Goal: Information Seeking & Learning: Learn about a topic

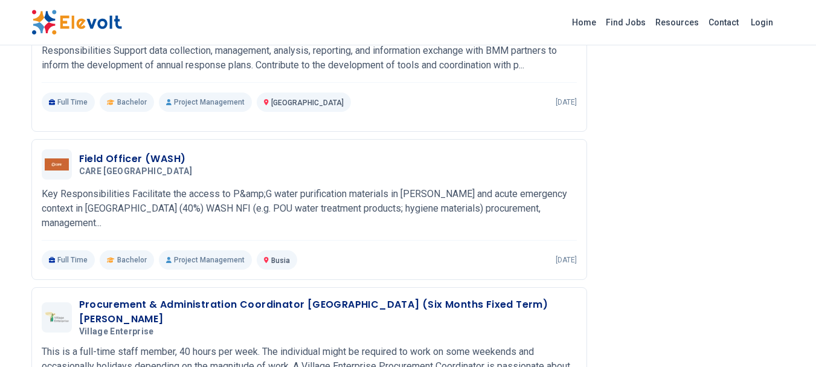
scroll to position [507, 0]
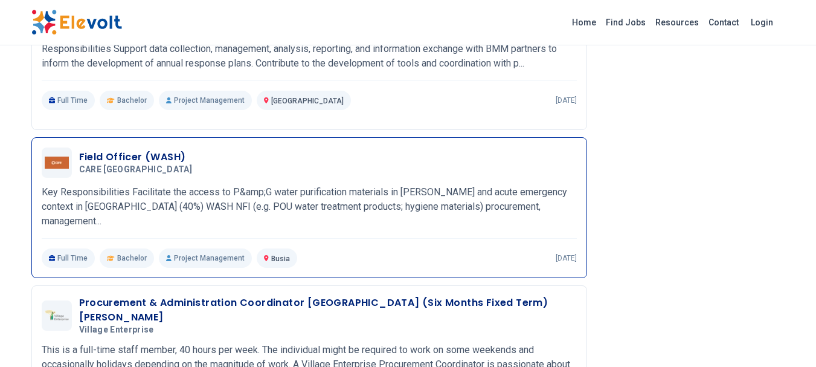
click at [129, 253] on span "Bachelor" at bounding box center [132, 258] width 30 height 10
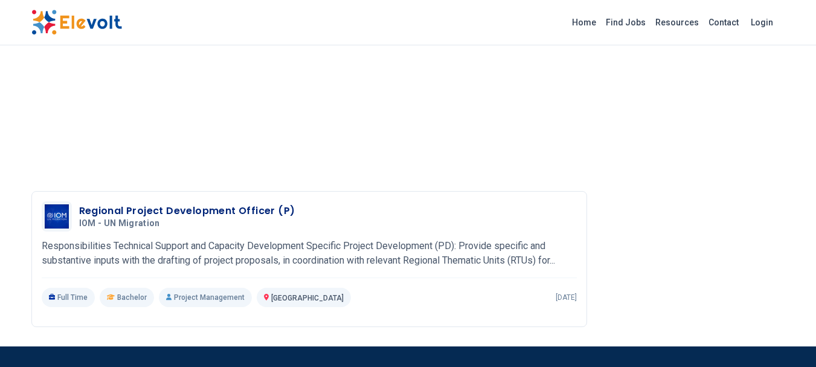
scroll to position [967, 0]
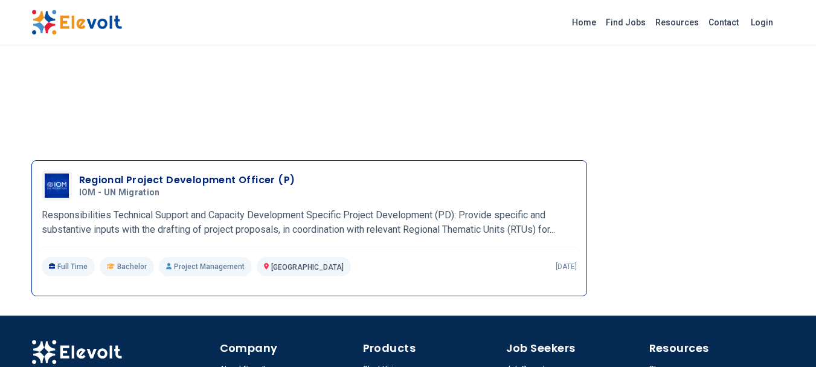
click at [115, 173] on h3 "Regional Project Development Officer (P)" at bounding box center [187, 180] width 216 height 14
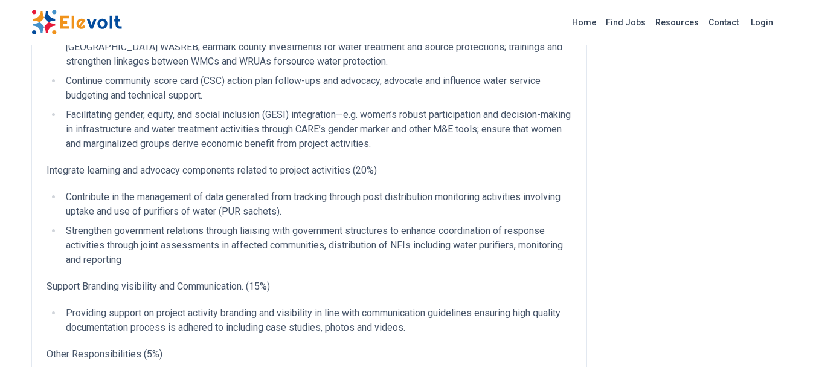
scroll to position [35, 0]
